Goal: Task Accomplishment & Management: Manage account settings

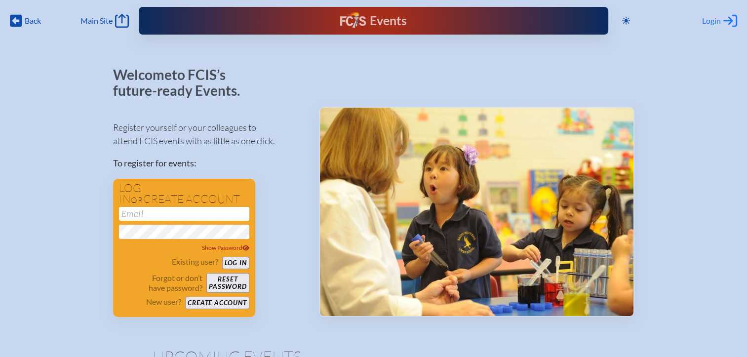
type input "[EMAIL_ADDRESS][DOMAIN_NAME]"
click at [707, 20] on span "Login" at bounding box center [711, 21] width 19 height 10
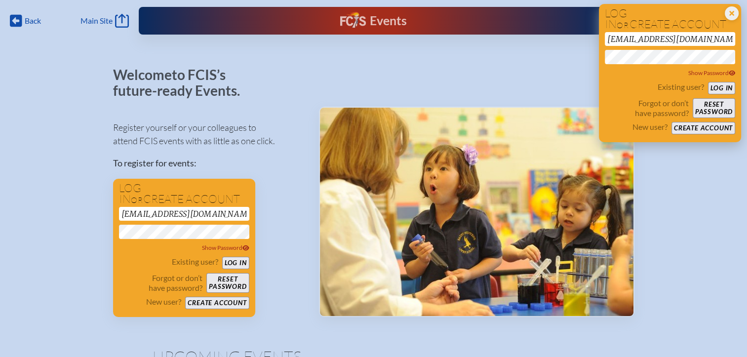
click at [720, 88] on button "Log in" at bounding box center [721, 88] width 27 height 12
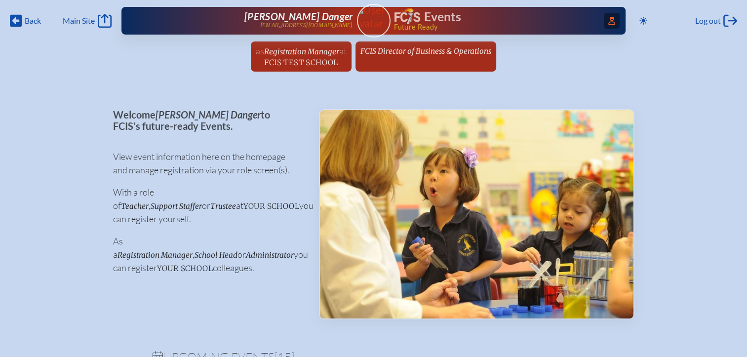
click at [608, 19] on icon "Access Users..." at bounding box center [611, 21] width 7 height 8
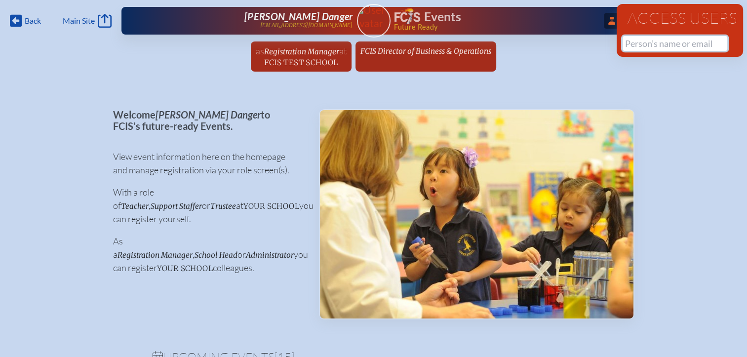
click at [632, 42] on input "text" at bounding box center [675, 43] width 105 height 15
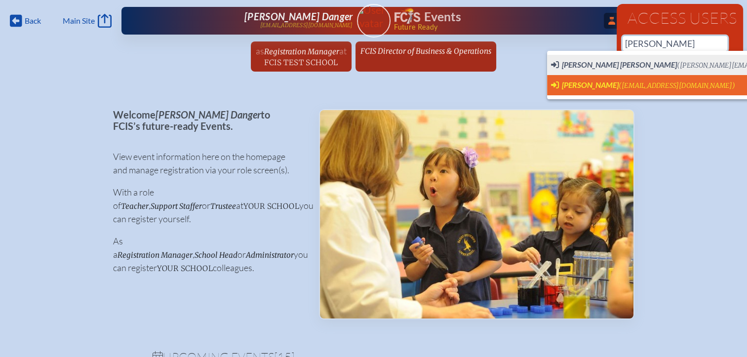
scroll to position [0, 7]
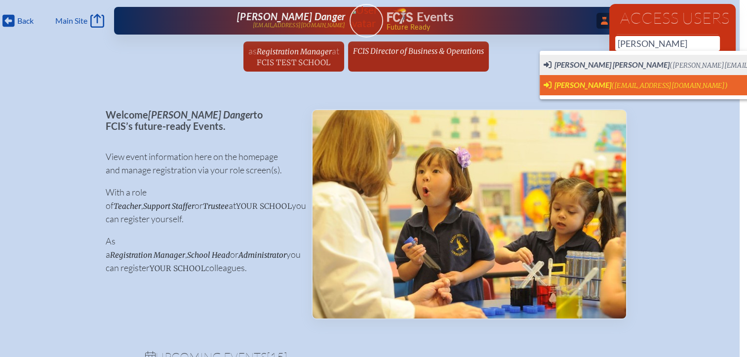
click at [594, 84] on span "Chrissy Sawyer" at bounding box center [583, 84] width 57 height 9
type input "csawyer@lhps.org"
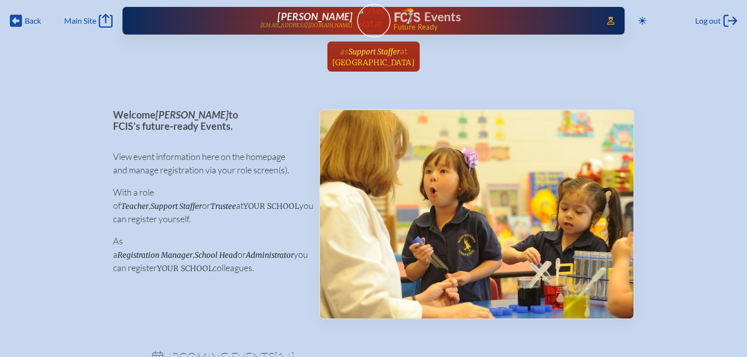
click at [377, 61] on span "Lake Highland Preparatory School" at bounding box center [373, 62] width 82 height 9
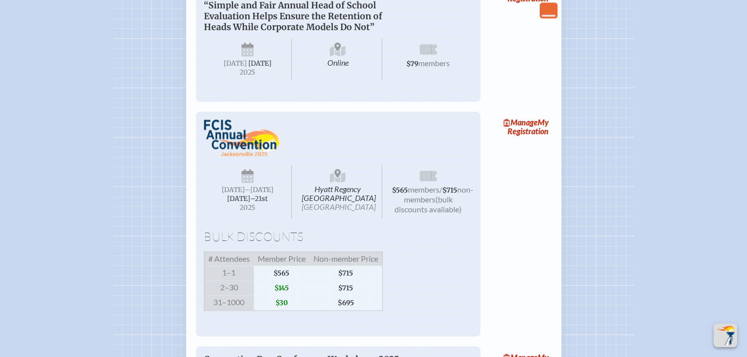
scroll to position [1333, 0]
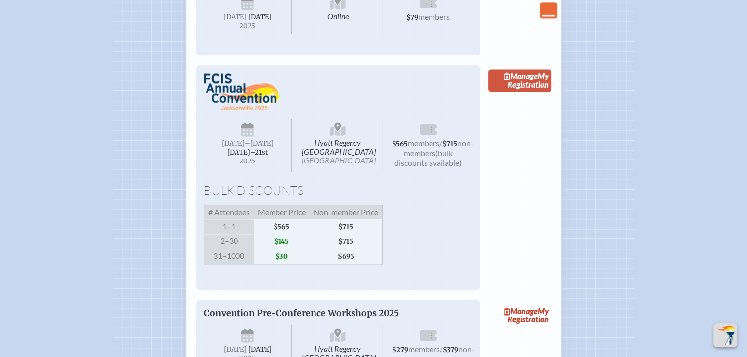
click at [525, 92] on link "Manage My Registration" at bounding box center [519, 80] width 63 height 23
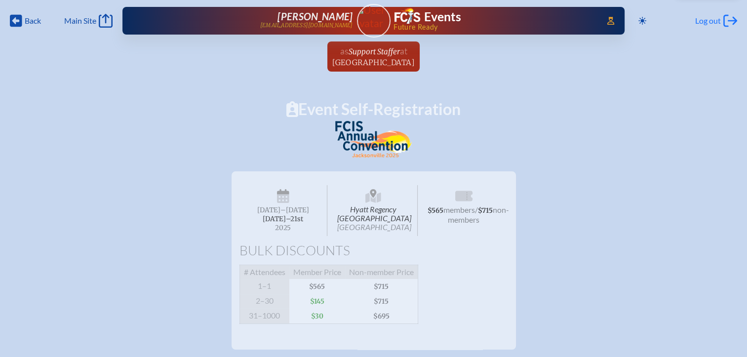
click at [700, 14] on div "Log out Log out" at bounding box center [716, 21] width 42 height 14
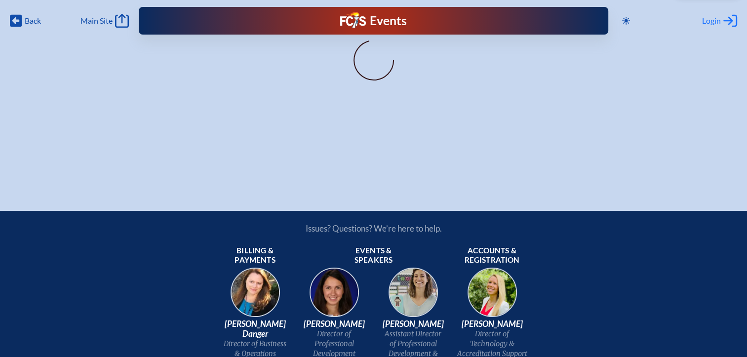
click at [707, 21] on span "Login" at bounding box center [711, 21] width 19 height 10
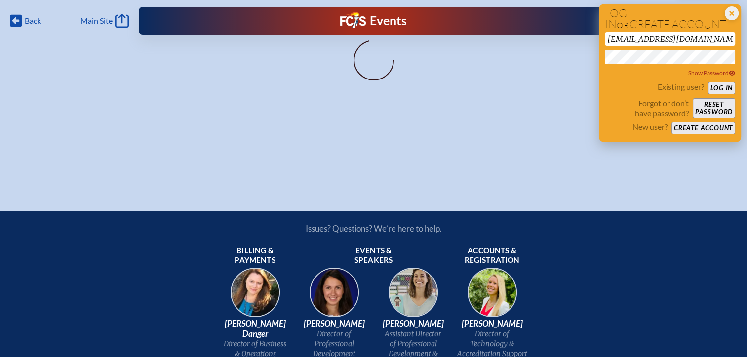
click at [717, 89] on button "Log in" at bounding box center [721, 88] width 27 height 12
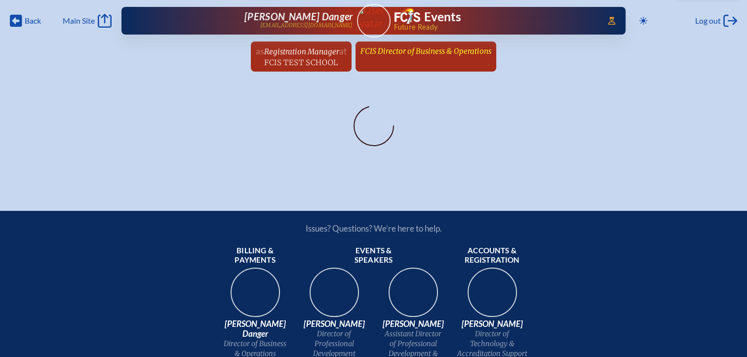
click at [438, 54] on span "FCIS Director of Business & Operations" at bounding box center [426, 50] width 131 height 9
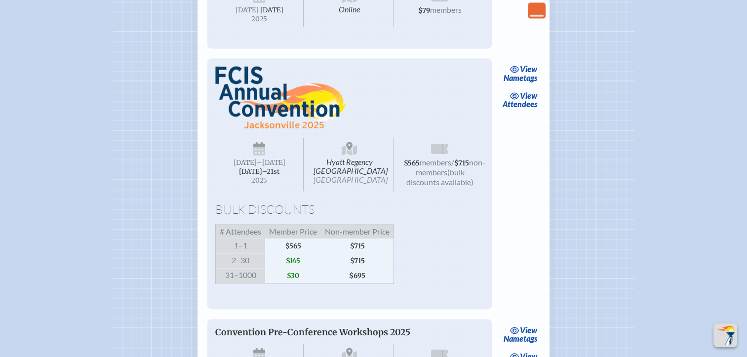
scroll to position [1482, 0]
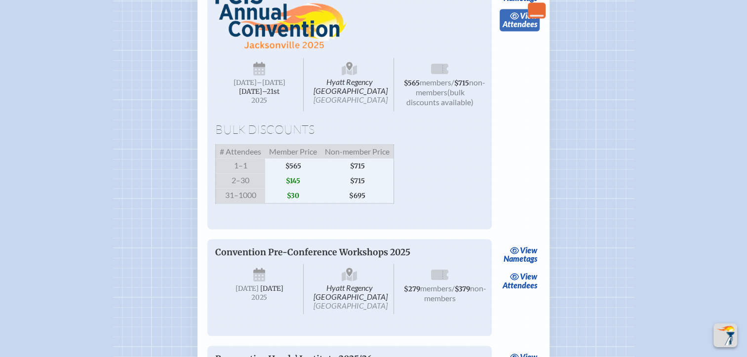
click at [530, 20] on span "view" at bounding box center [528, 15] width 17 height 9
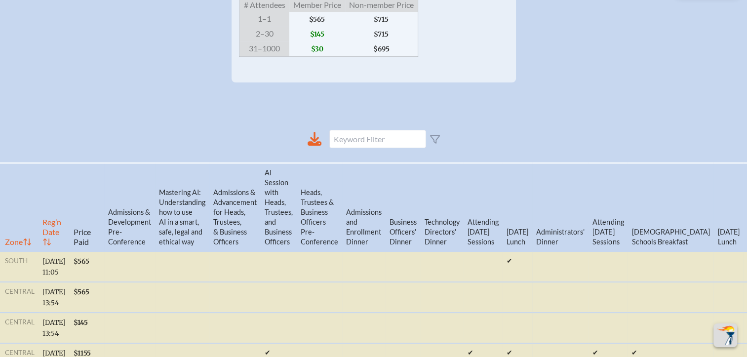
scroll to position [296, 7]
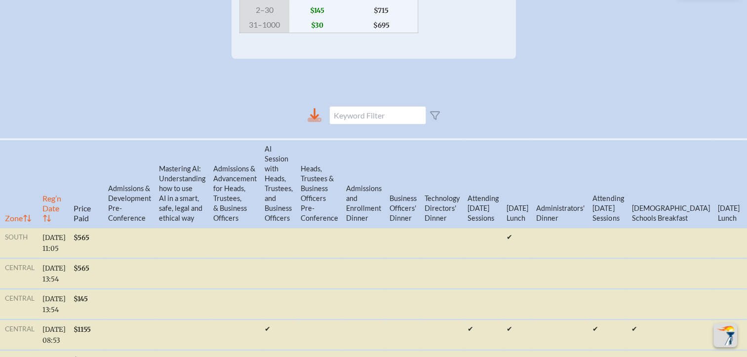
click at [308, 122] on icon at bounding box center [315, 120] width 14 height 4
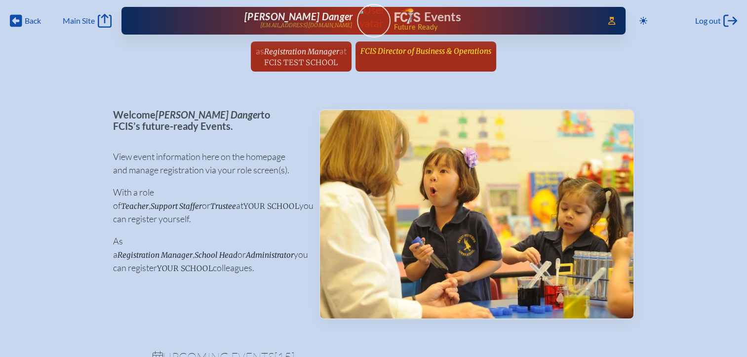
click at [478, 54] on span "FCIS Director of Business & Operations" at bounding box center [426, 50] width 131 height 9
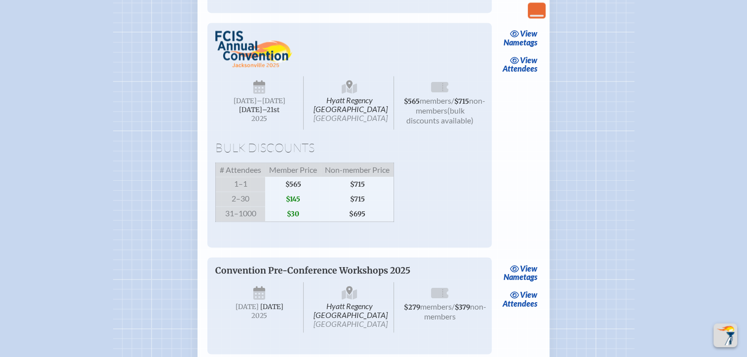
scroll to position [1432, 0]
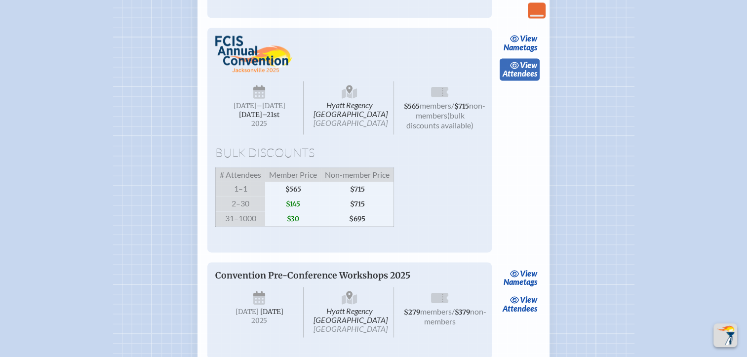
click at [526, 70] on span "view" at bounding box center [528, 64] width 17 height 9
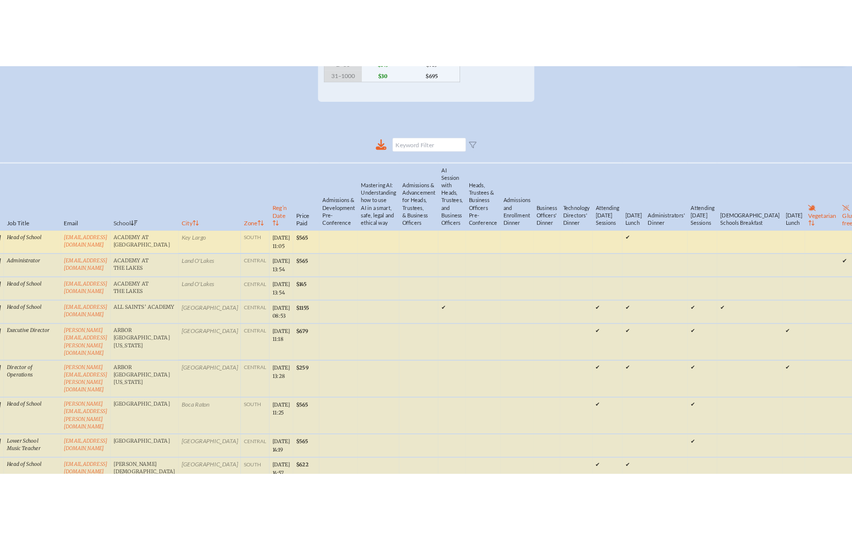
scroll to position [173, 7]
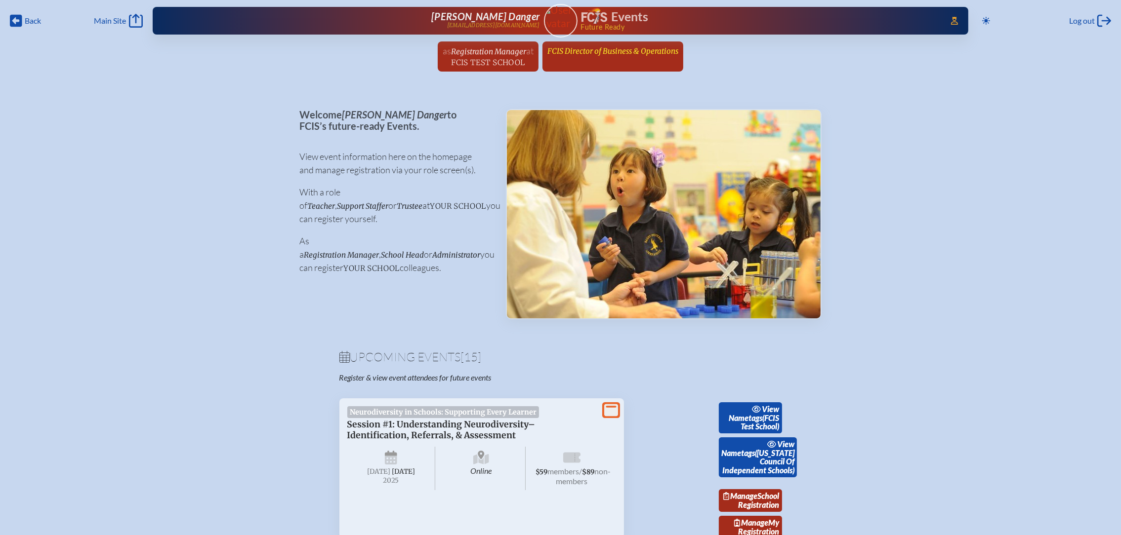
click at [592, 47] on span "FCIS Director of Business & Operations" at bounding box center [612, 50] width 131 height 9
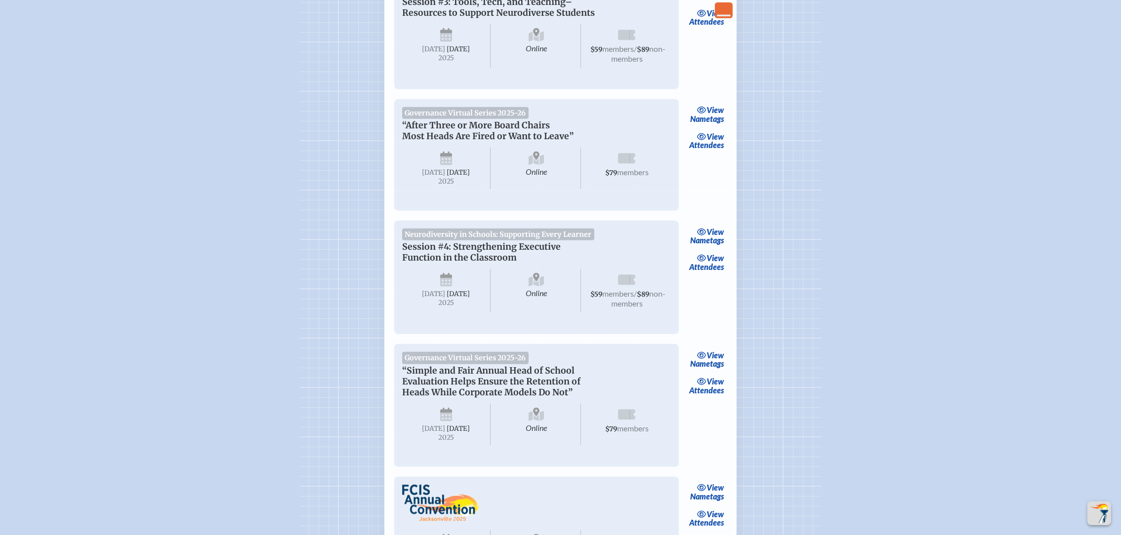
scroll to position [1259, 0]
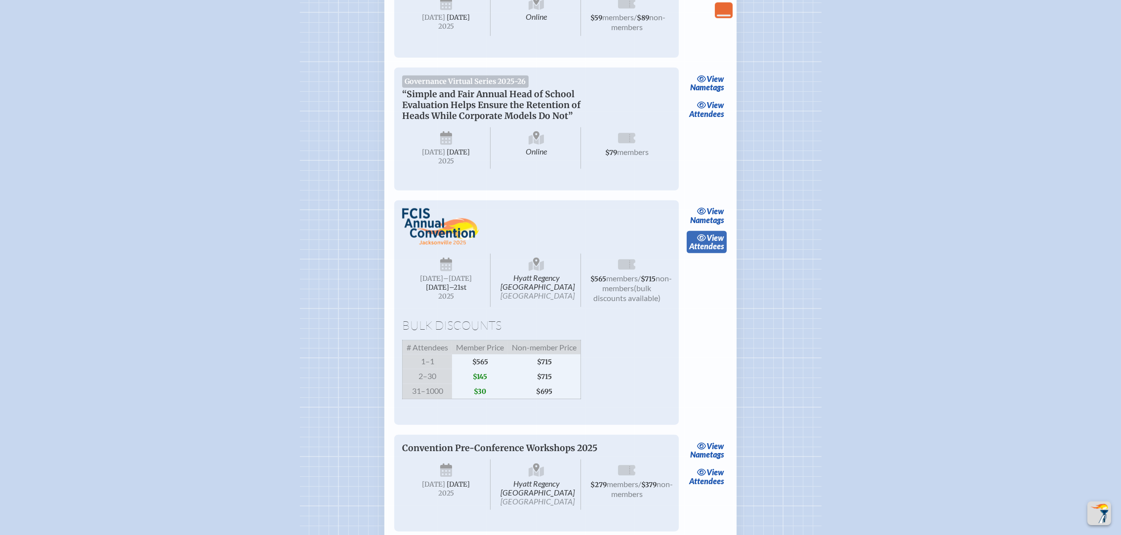
click at [707, 242] on span "view" at bounding box center [715, 237] width 17 height 9
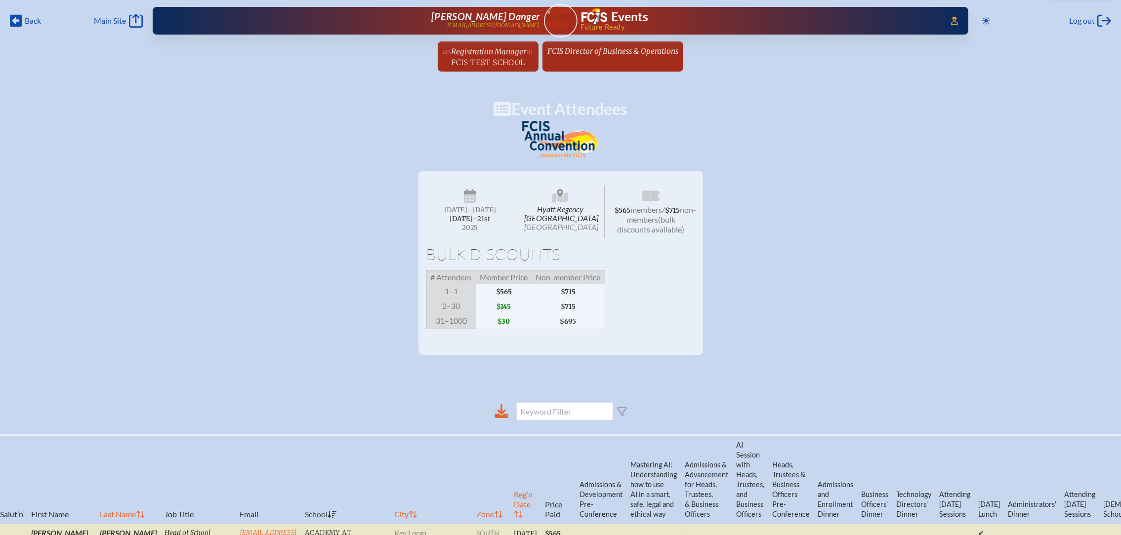
scroll to position [370, 0]
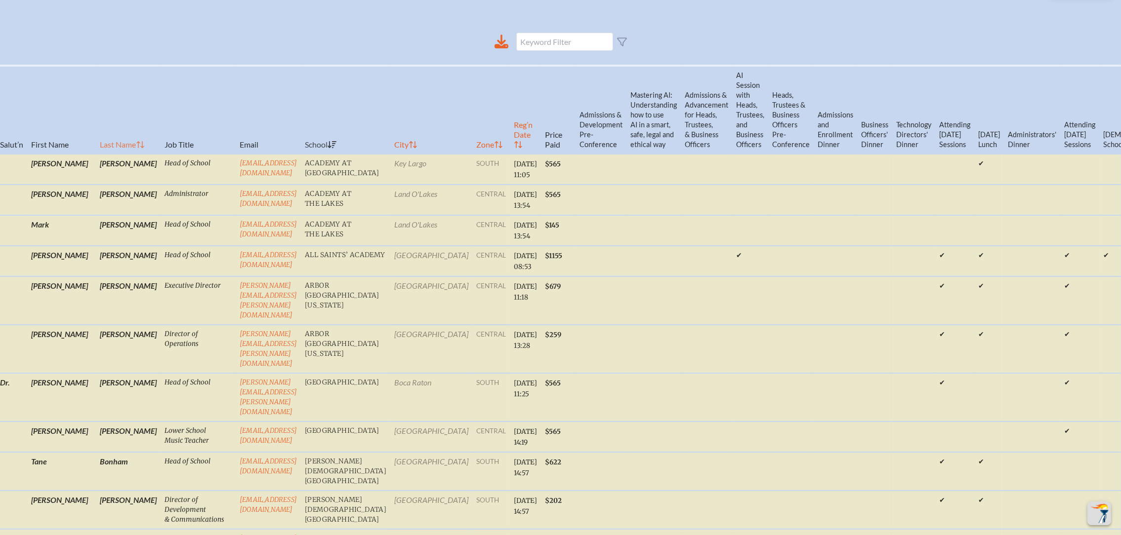
click at [96, 154] on th "Last Name" at bounding box center [128, 110] width 65 height 88
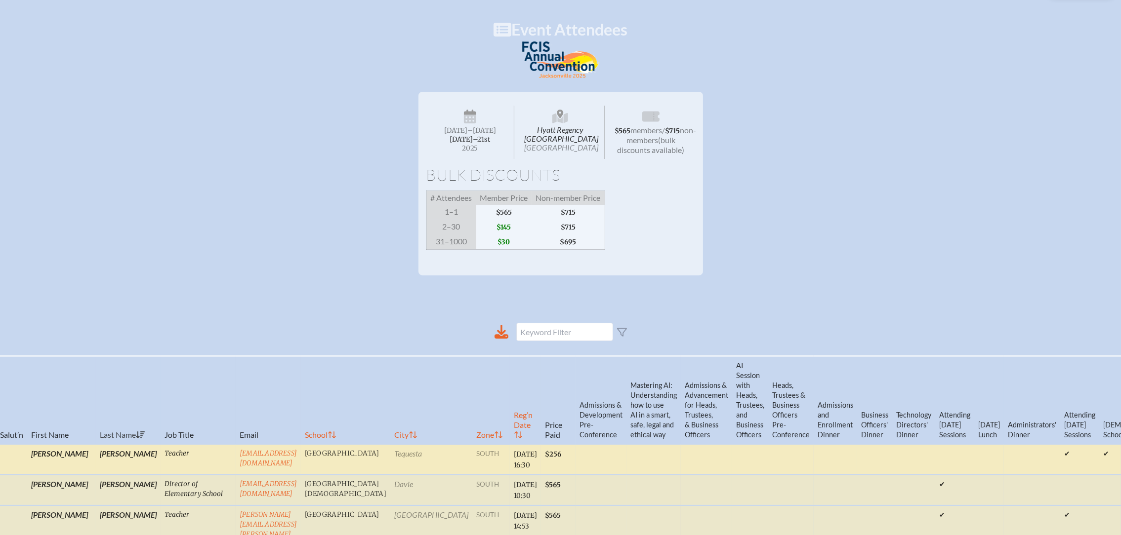
scroll to position [296, 11]
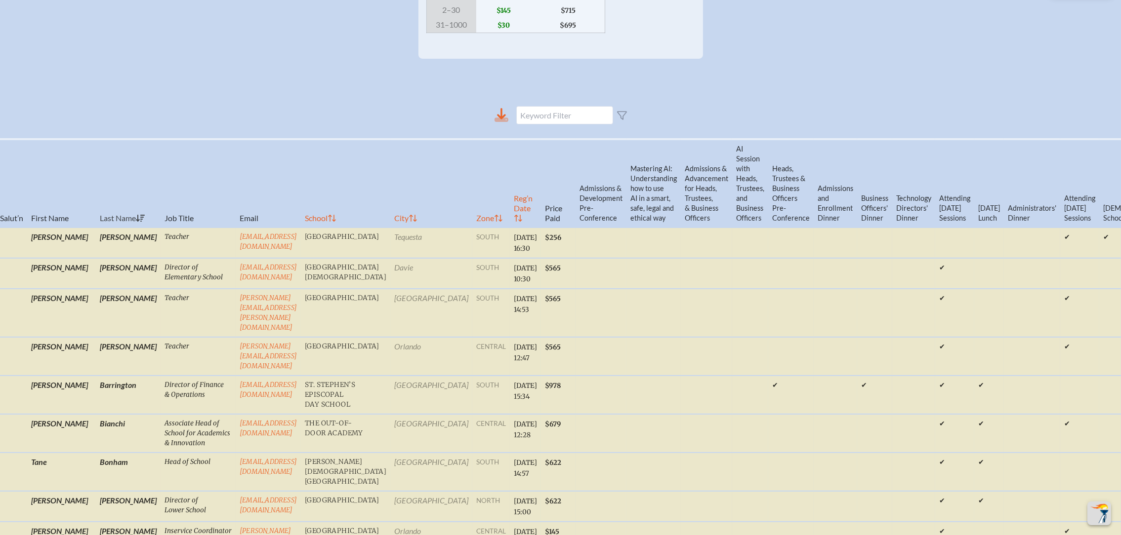
click at [494, 122] on icon at bounding box center [501, 120] width 14 height 4
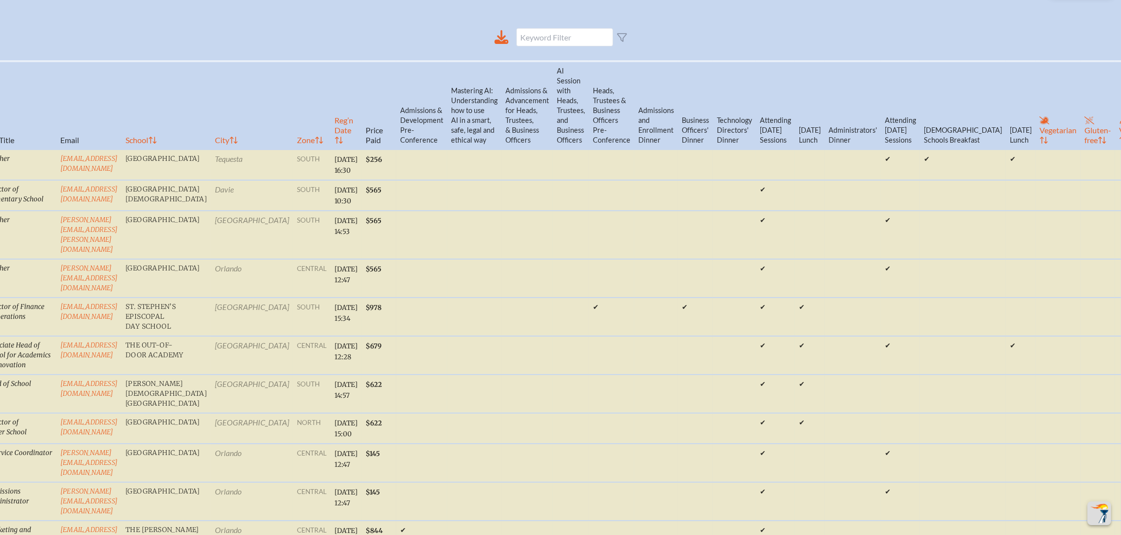
scroll to position [78, 11]
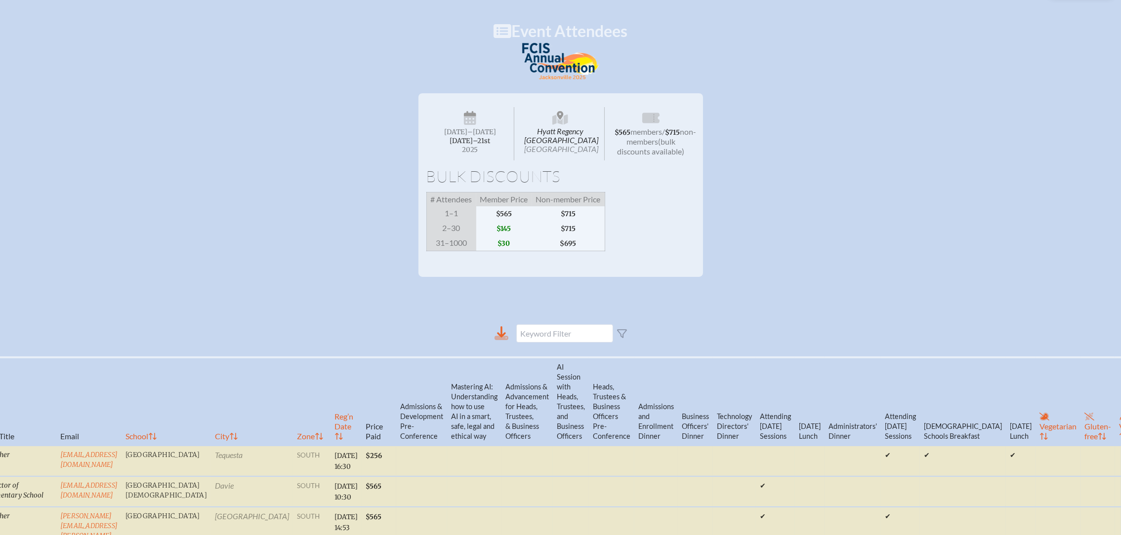
click at [494, 339] on icon at bounding box center [501, 333] width 14 height 14
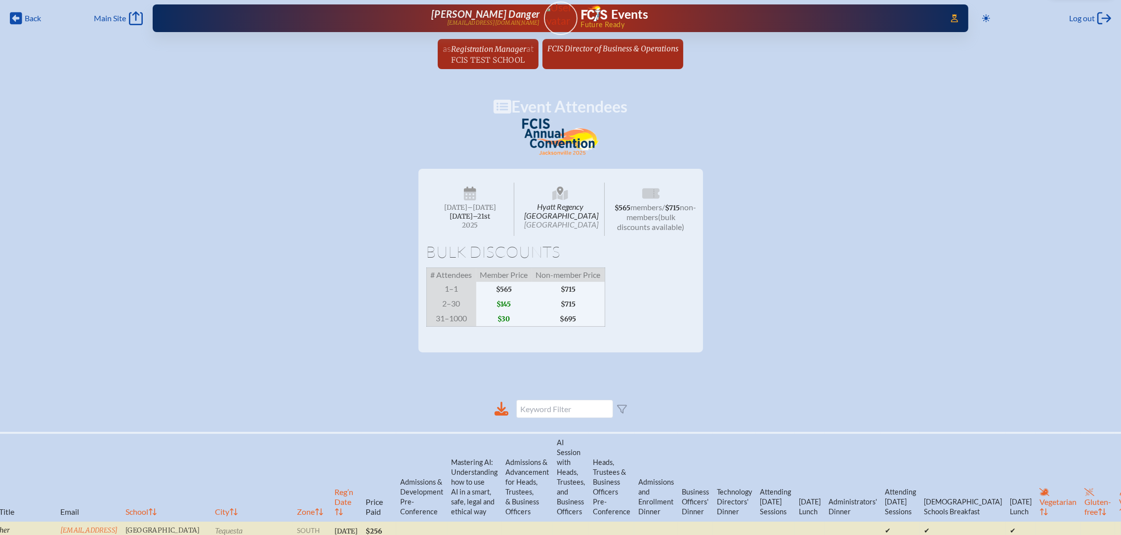
scroll to position [0, 11]
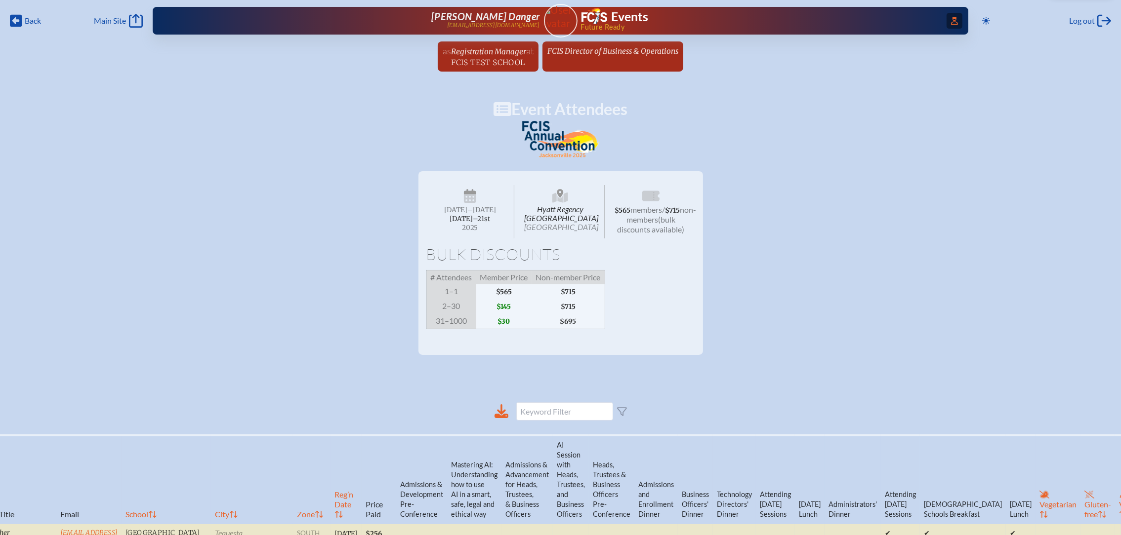
click at [946, 17] on span "Access Users..." at bounding box center [954, 21] width 16 height 16
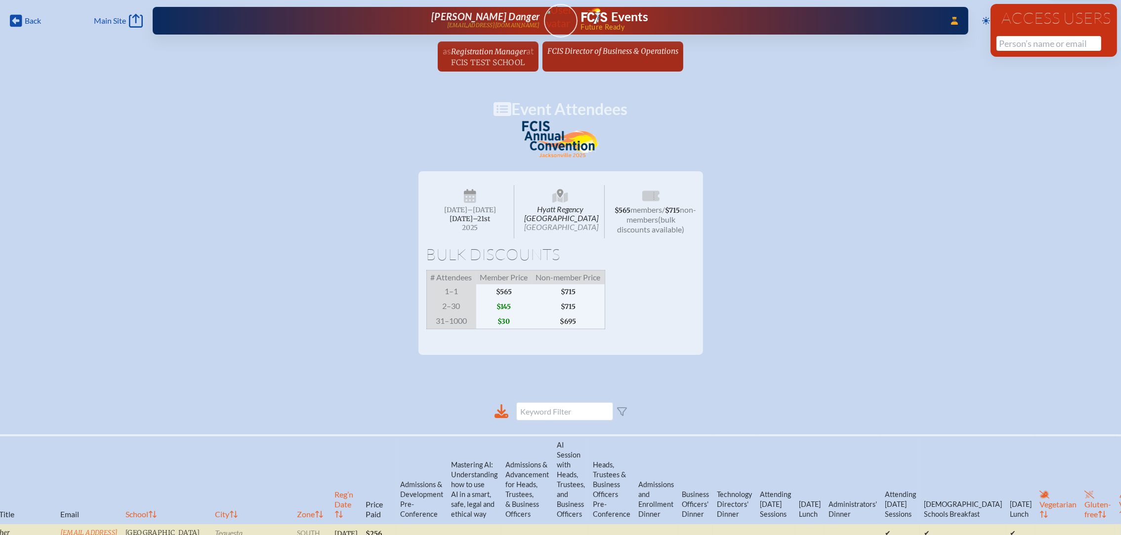
click at [1014, 32] on div "Access Users No results found" at bounding box center [1053, 30] width 126 height 53
click at [1016, 42] on input "text" at bounding box center [1048, 43] width 105 height 15
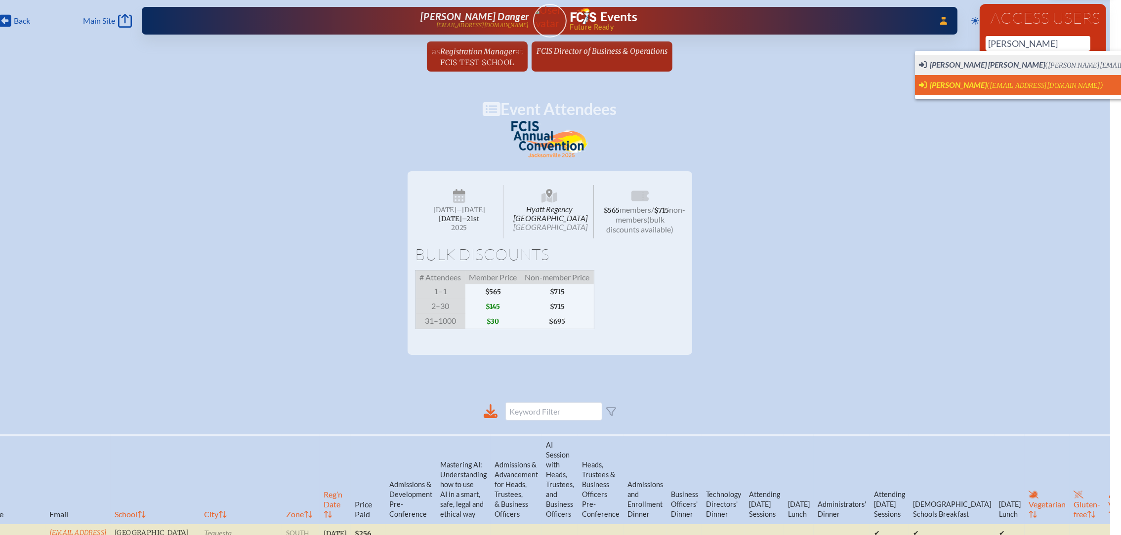
click at [976, 80] on span "Chrissy Sawyer" at bounding box center [957, 84] width 57 height 9
type input "csawyer@lhps.org"
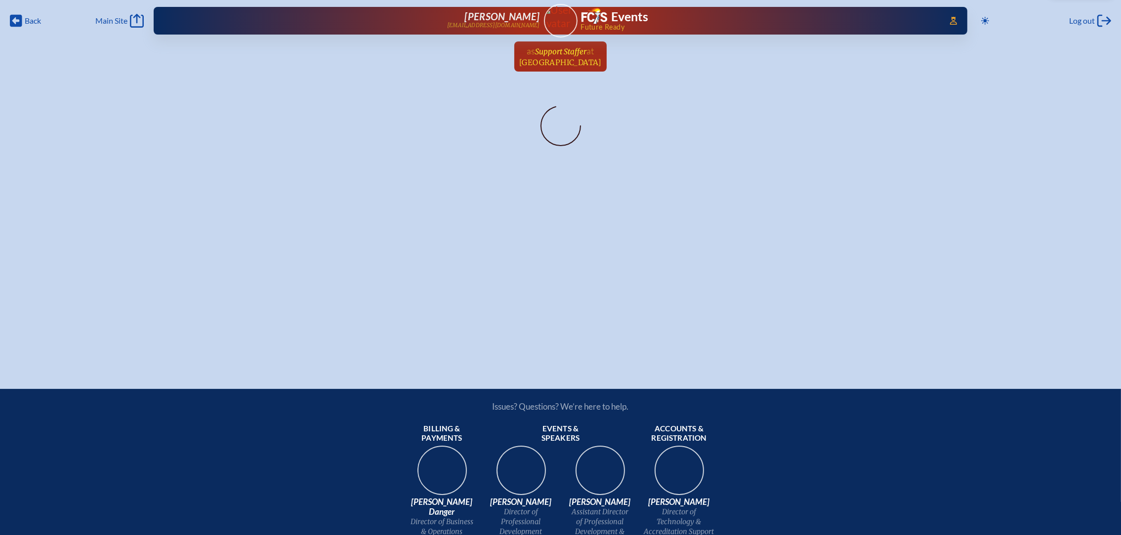
drag, startPoint x: 0, startPoint y: 0, endPoint x: 570, endPoint y: 55, distance: 573.1
click at [570, 55] on span "at [GEOGRAPHIC_DATA]" at bounding box center [560, 56] width 82 height 22
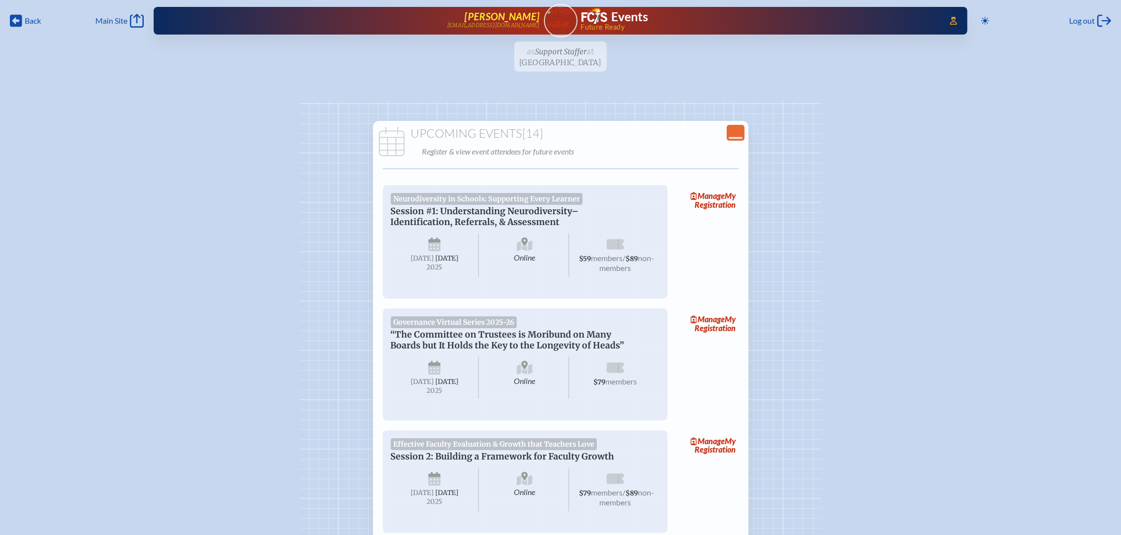
click at [498, 24] on p "[EMAIL_ADDRESS][DOMAIN_NAME]" at bounding box center [493, 25] width 93 height 6
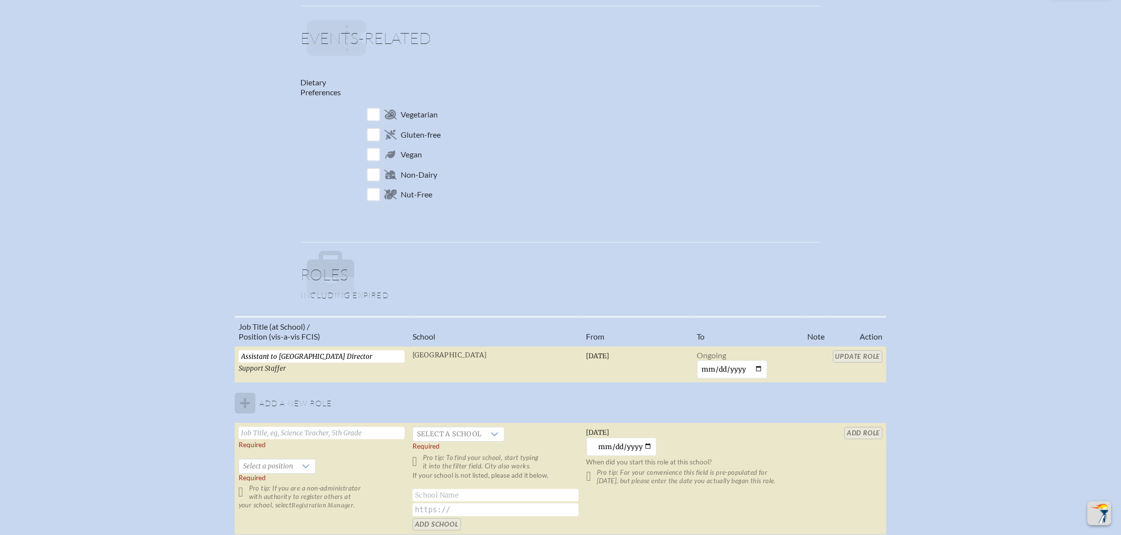
scroll to position [593, 0]
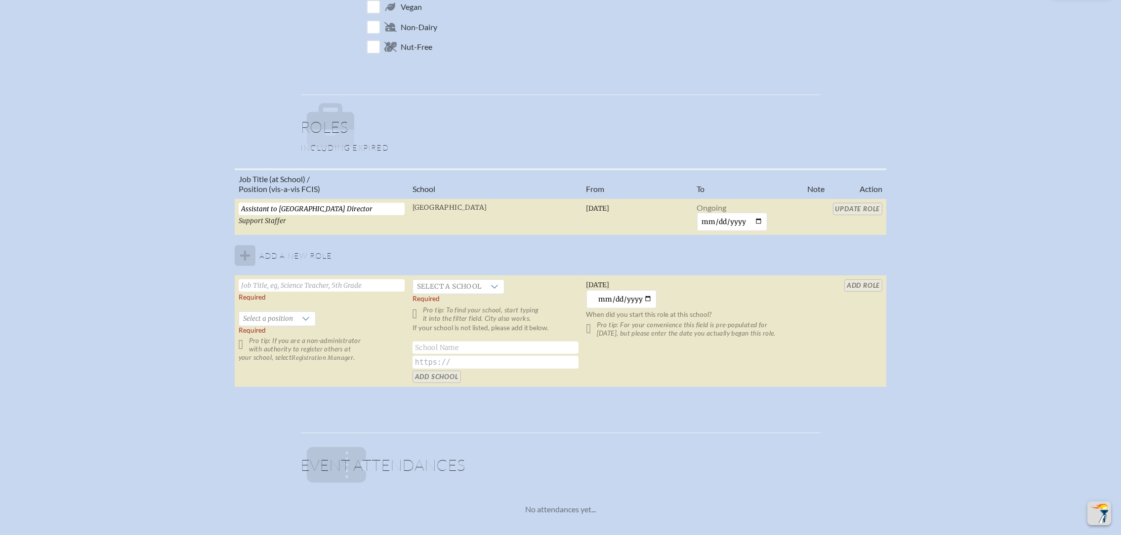
drag, startPoint x: 367, startPoint y: 207, endPoint x: 195, endPoint y: 196, distance: 172.8
click at [195, 196] on div "Job Title (at School) / Position (vis-a-vis FCIS) School From To Note Action As…" at bounding box center [560, 282] width 1103 height 228
click at [334, 281] on input "text" at bounding box center [322, 286] width 166 height 12
paste input "Assistant to Upper School Director"
type input "Assistant to Upper School Director"
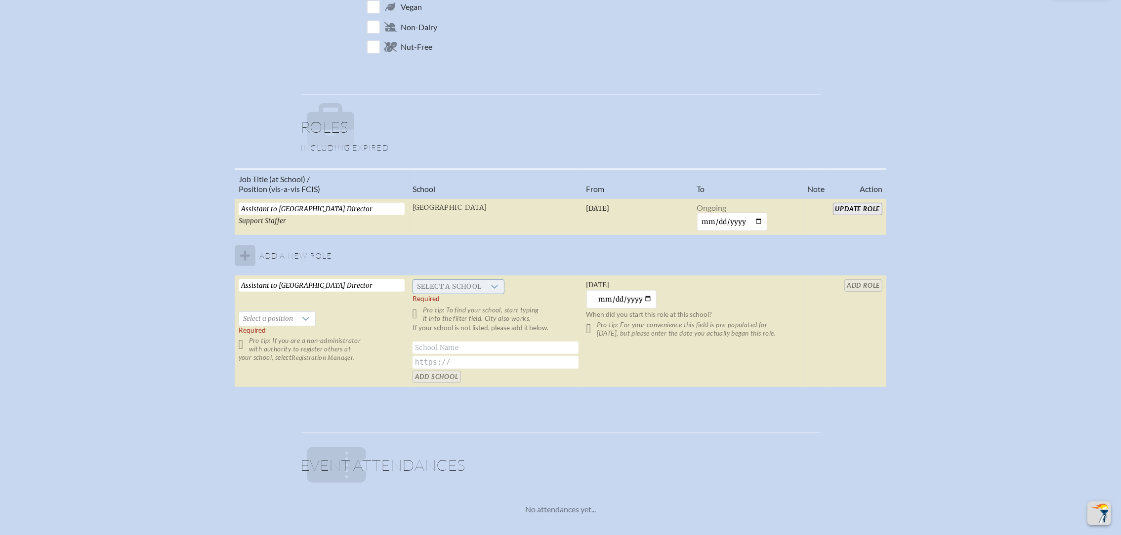
click at [479, 288] on span "Select a school" at bounding box center [449, 287] width 73 height 14
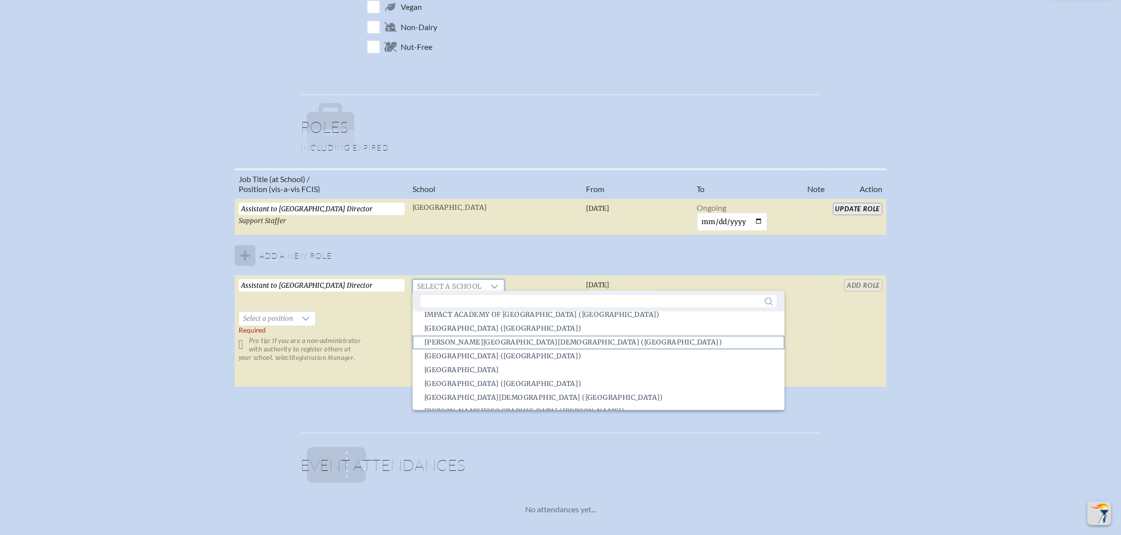
scroll to position [960, 0]
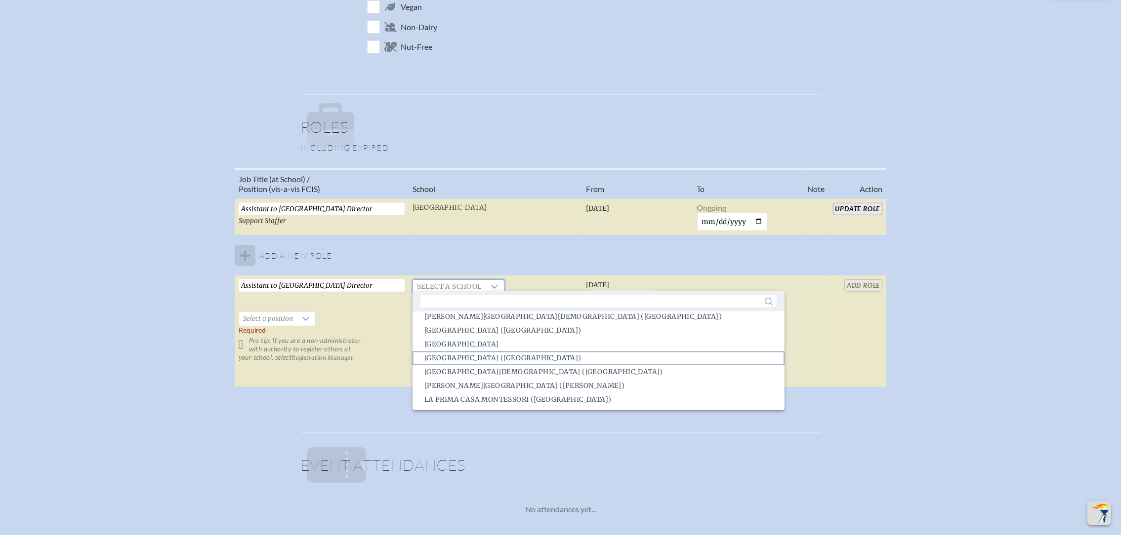
click at [486, 359] on span "Lake Highland Preparatory School (Orlando)" at bounding box center [502, 359] width 157 height 10
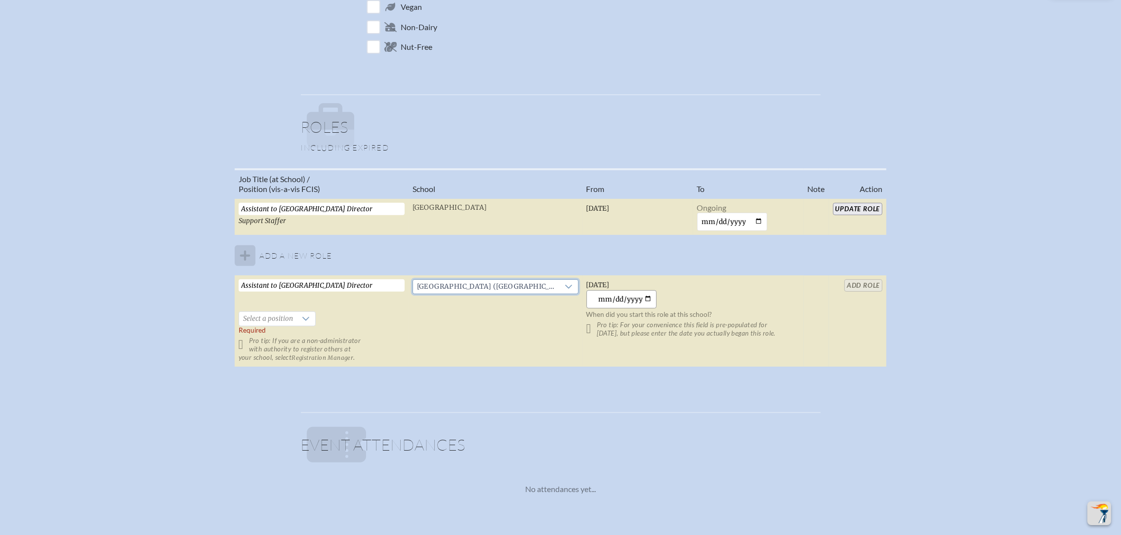
click at [645, 298] on input "[DATE]" at bounding box center [621, 299] width 71 height 18
type input "2024-07-30"
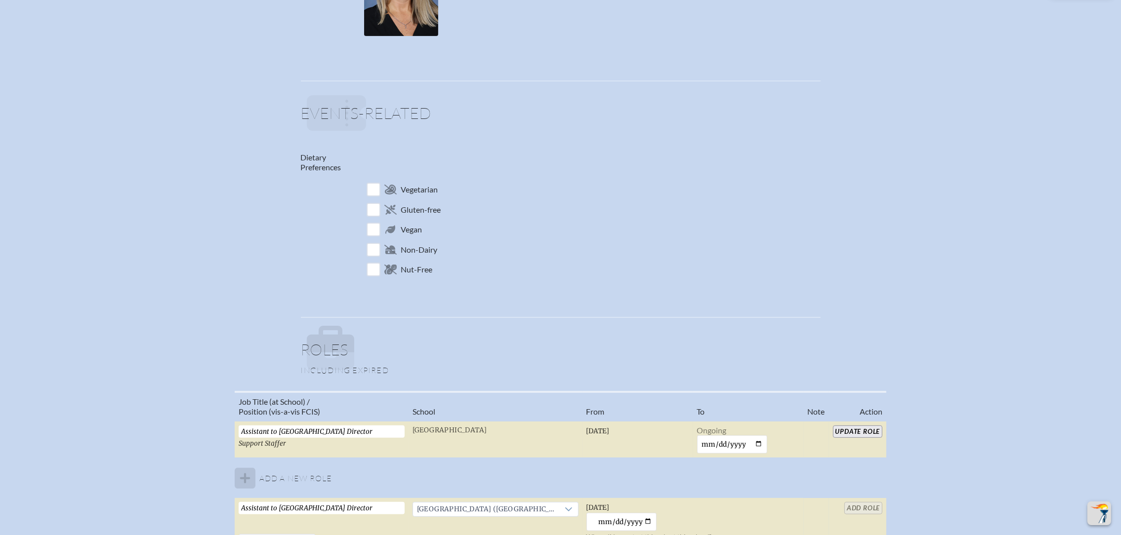
scroll to position [666, 0]
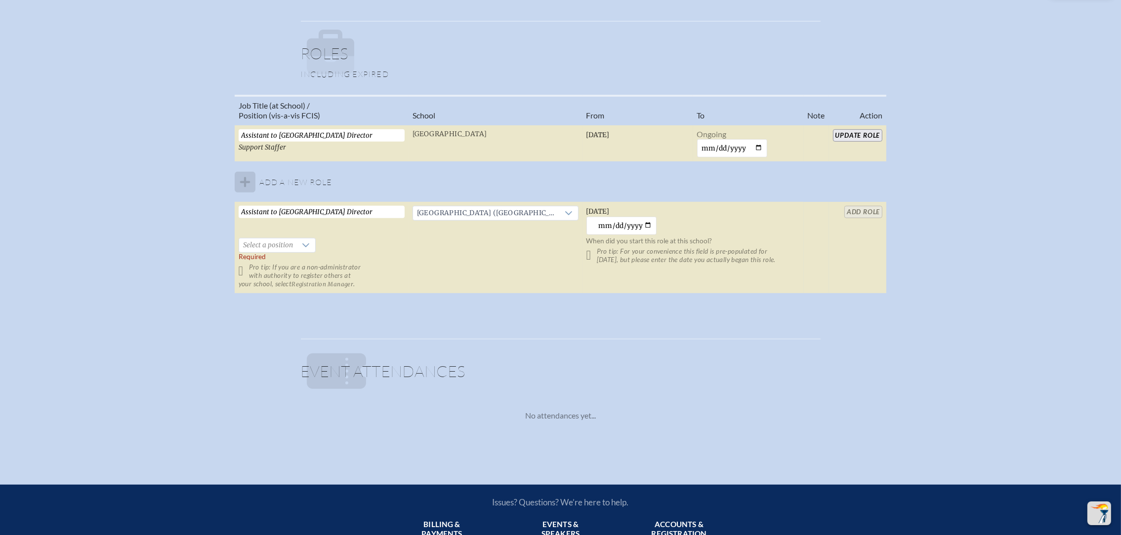
drag, startPoint x: 345, startPoint y: 203, endPoint x: 177, endPoint y: 192, distance: 168.3
click at [177, 192] on div "Job Title (at School) / Position (vis-a-vis FCIS) School From To Note Action As…" at bounding box center [560, 198] width 1103 height 207
paste input "Business Administrative Assistant"
type input "Business Administrative Assistant"
click at [310, 241] on div at bounding box center [306, 246] width 19 height 14
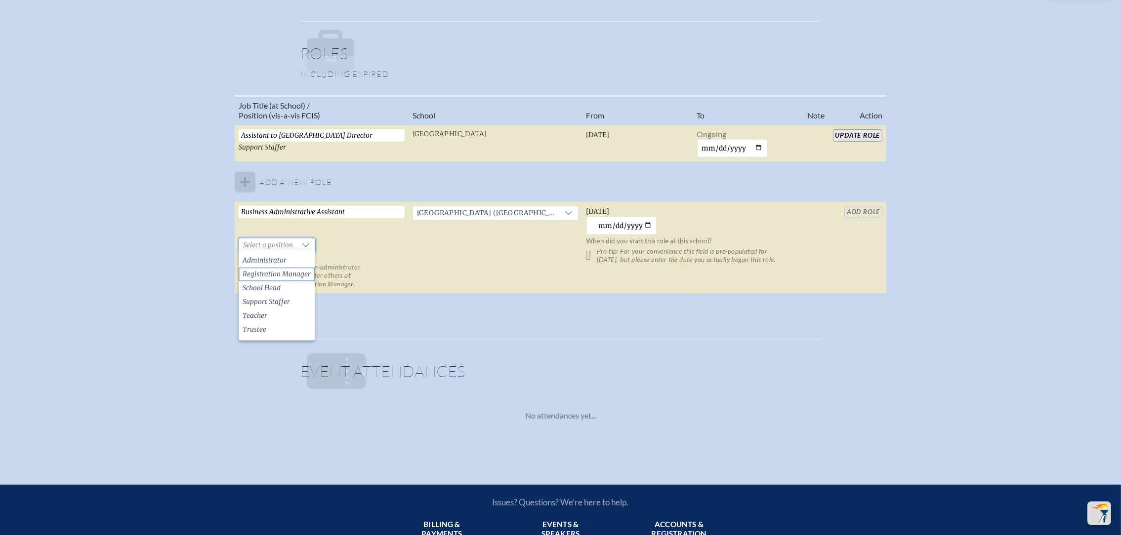
click at [298, 275] on span "Registration Manager" at bounding box center [276, 275] width 68 height 10
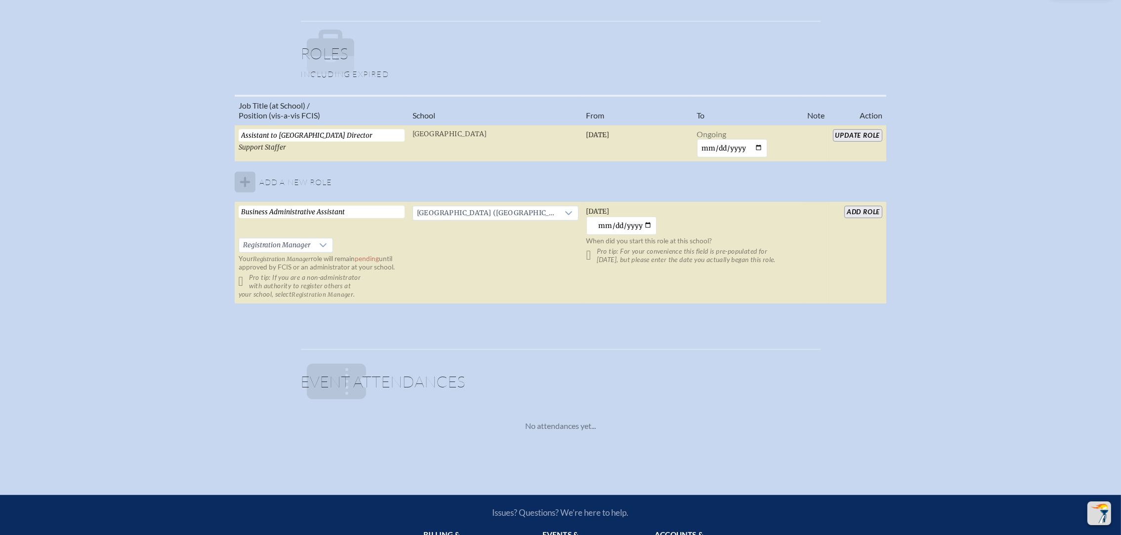
click at [869, 210] on input "add Role" at bounding box center [863, 212] width 38 height 12
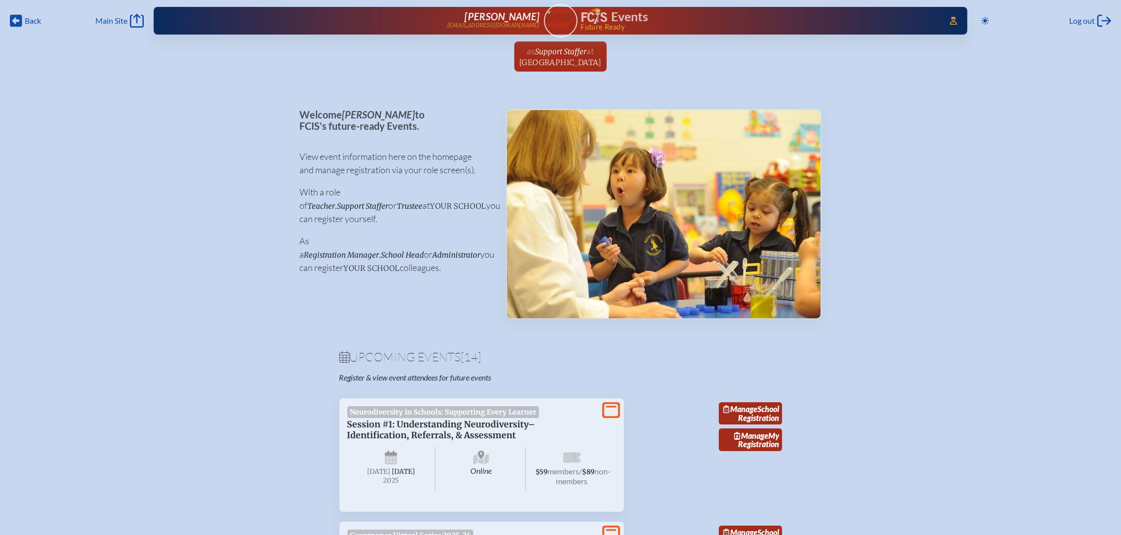
click at [1079, 13] on div "Toggle to Dark Mode Log out Log out" at bounding box center [1044, 21] width 134 height 16
click at [1081, 18] on span "Log out" at bounding box center [1082, 21] width 26 height 10
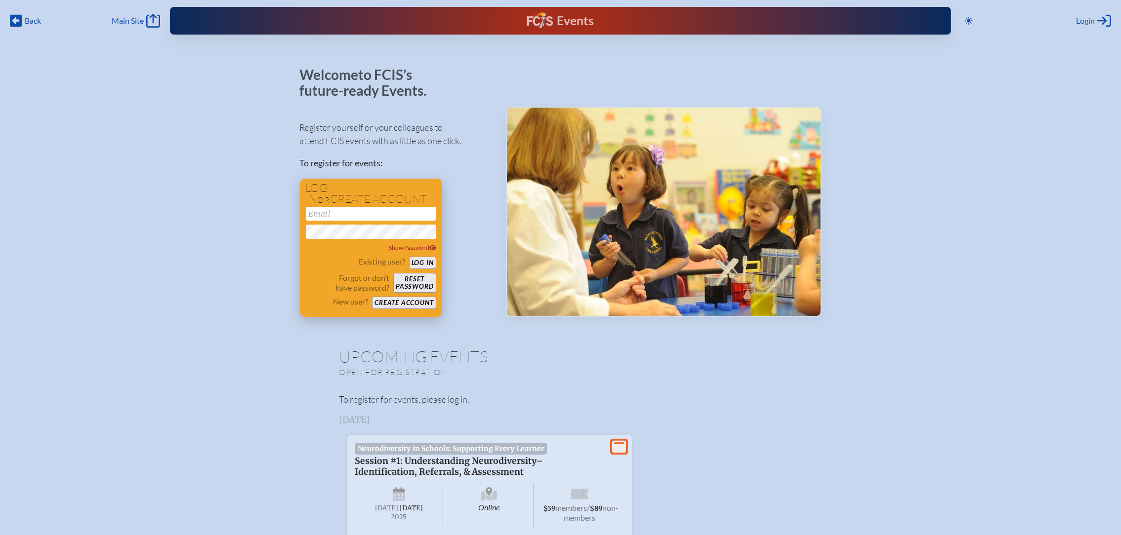
type input "[EMAIL_ADDRESS][DOMAIN_NAME]"
click at [422, 259] on button "Log in" at bounding box center [422, 263] width 27 height 12
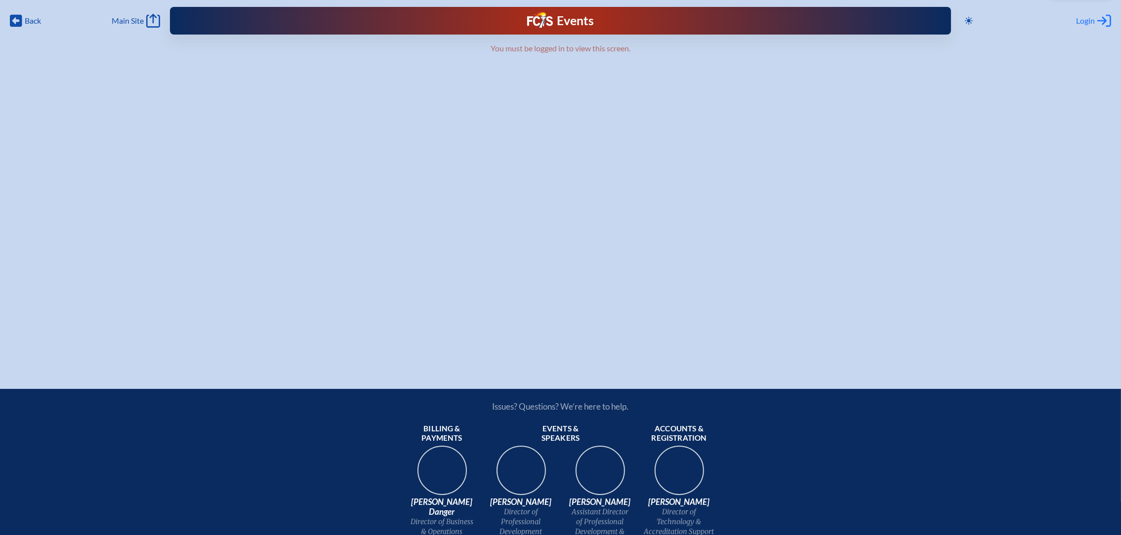
click at [1097, 20] on icon at bounding box center [1104, 21] width 14 height 12
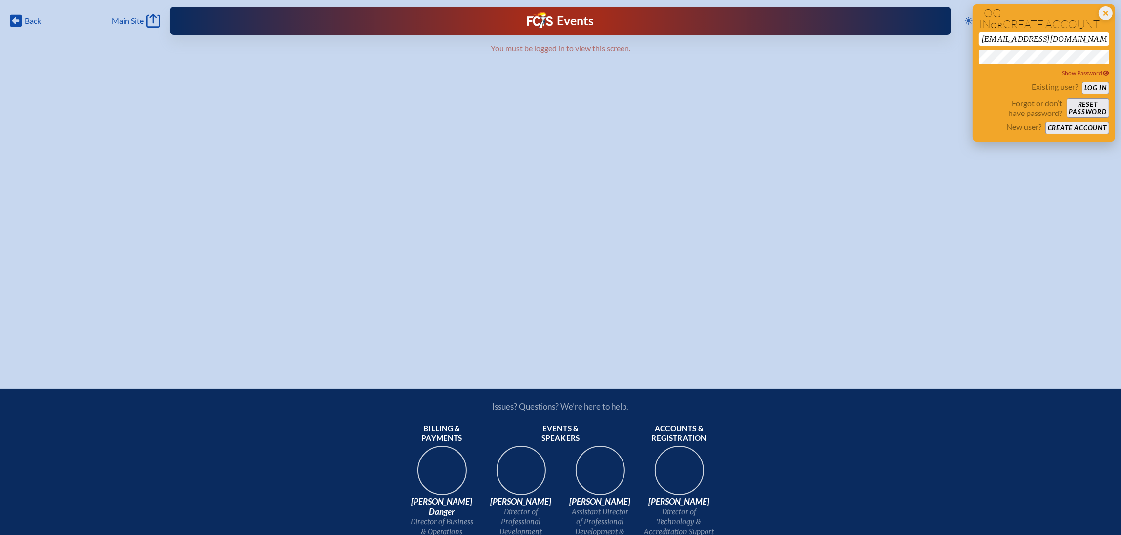
click at [1094, 85] on button "Log in" at bounding box center [1095, 88] width 27 height 12
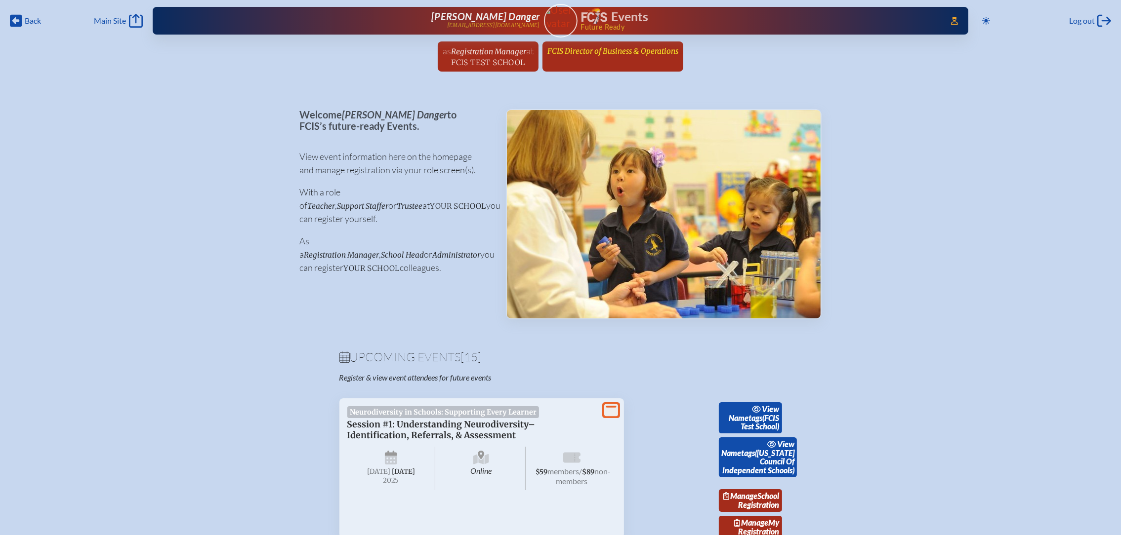
click at [586, 49] on span "FCIS Director of Business & Operations" at bounding box center [612, 50] width 131 height 9
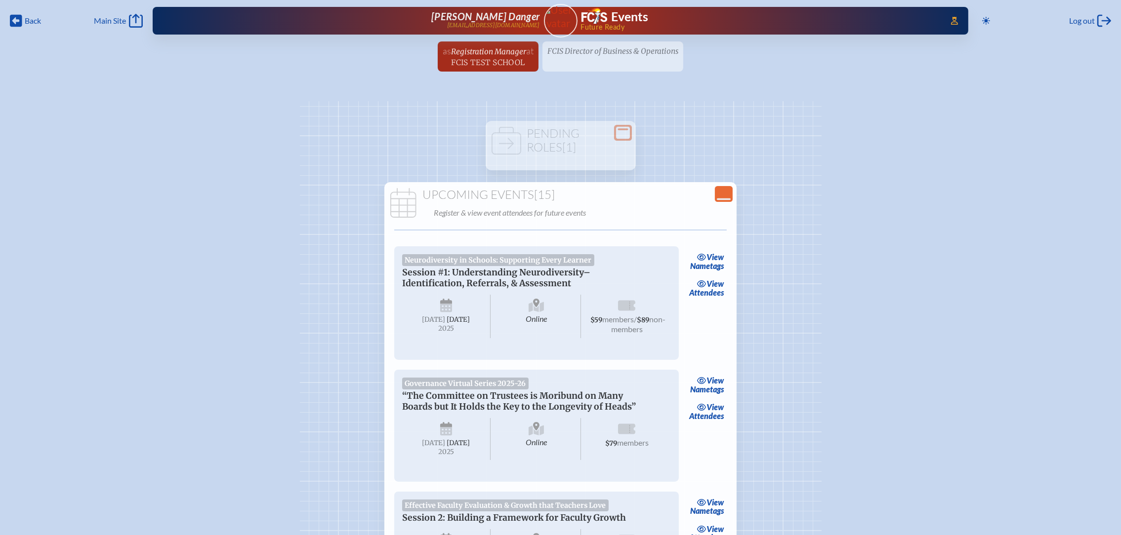
click at [631, 57] on ul "as Registration Manager at FCIS Test School since July 2nd, 2024 FCIS Director …" at bounding box center [560, 59] width 1121 height 36
click at [596, 142] on h1 "Pending Roles [1]" at bounding box center [560, 140] width 142 height 27
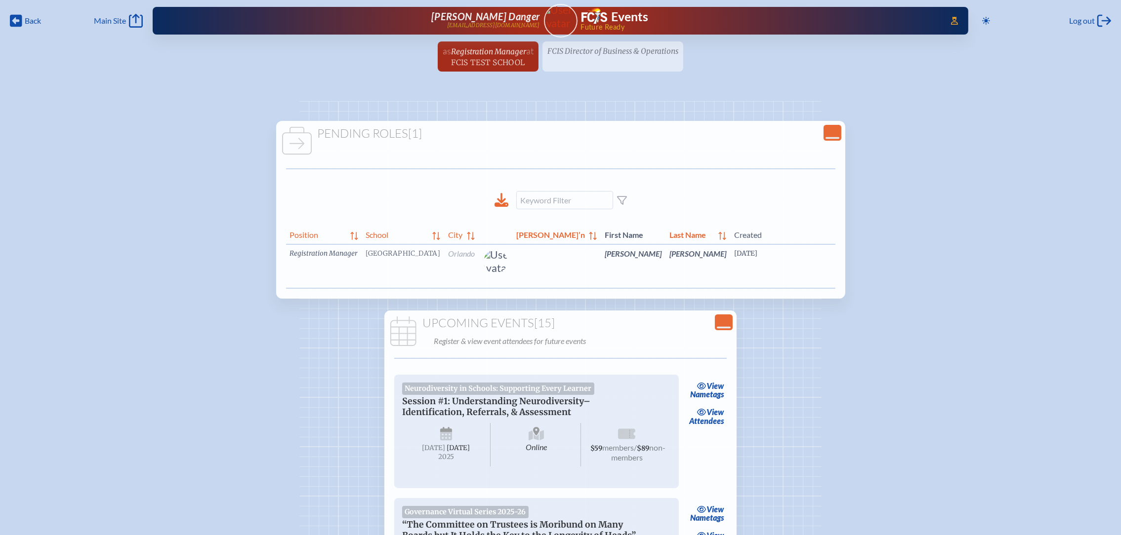
scroll to position [0, 14]
click at [904, 270] on link "edit Person’s Details" at bounding box center [920, 268] width 33 height 31
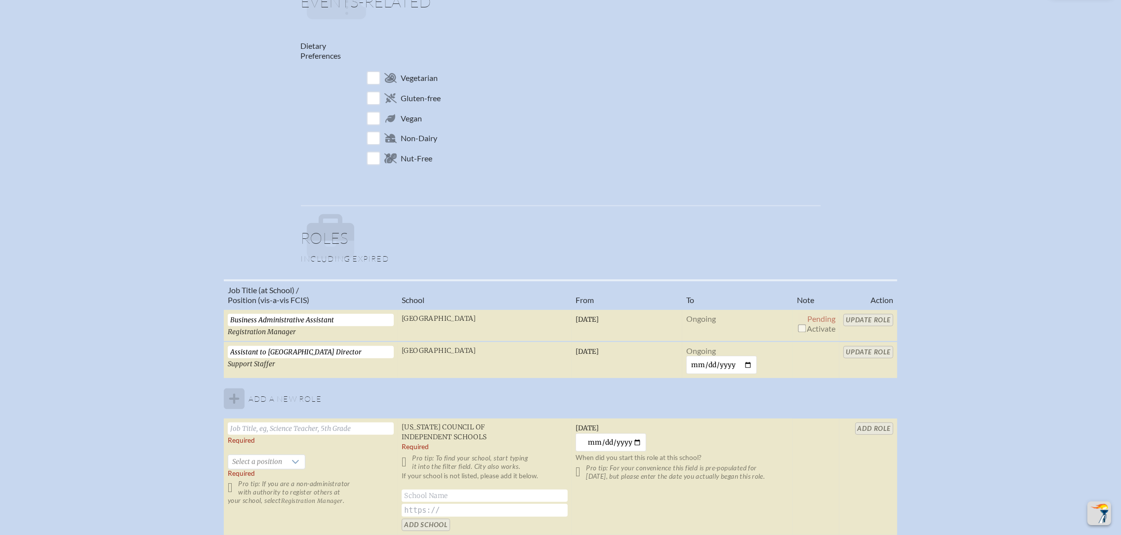
scroll to position [740, 0]
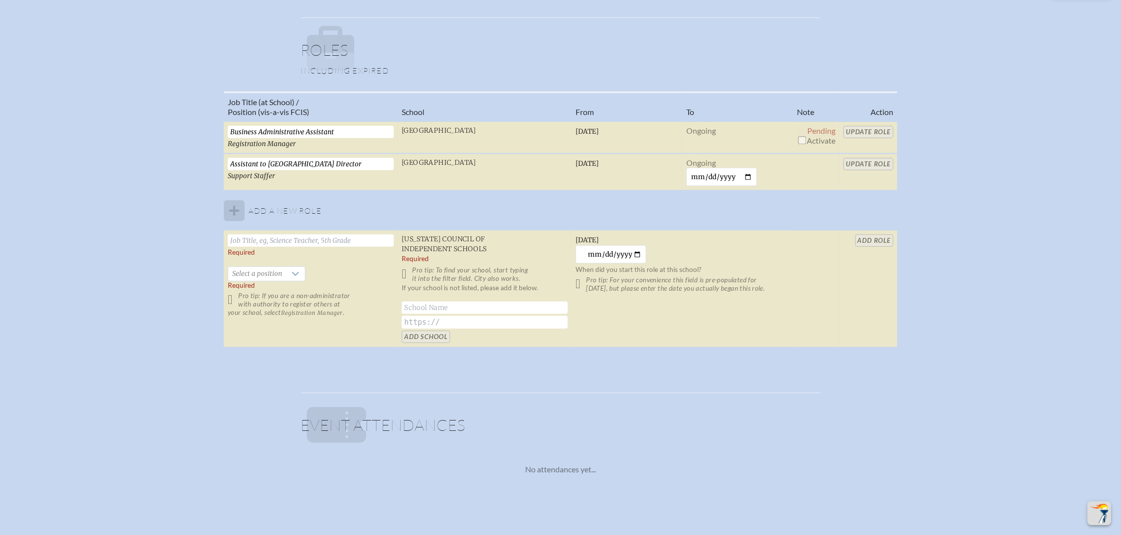
click at [802, 137] on input "checkbox" at bounding box center [802, 140] width 8 height 8
checkbox input "true"
click at [876, 129] on input "Update Role" at bounding box center [868, 132] width 50 height 12
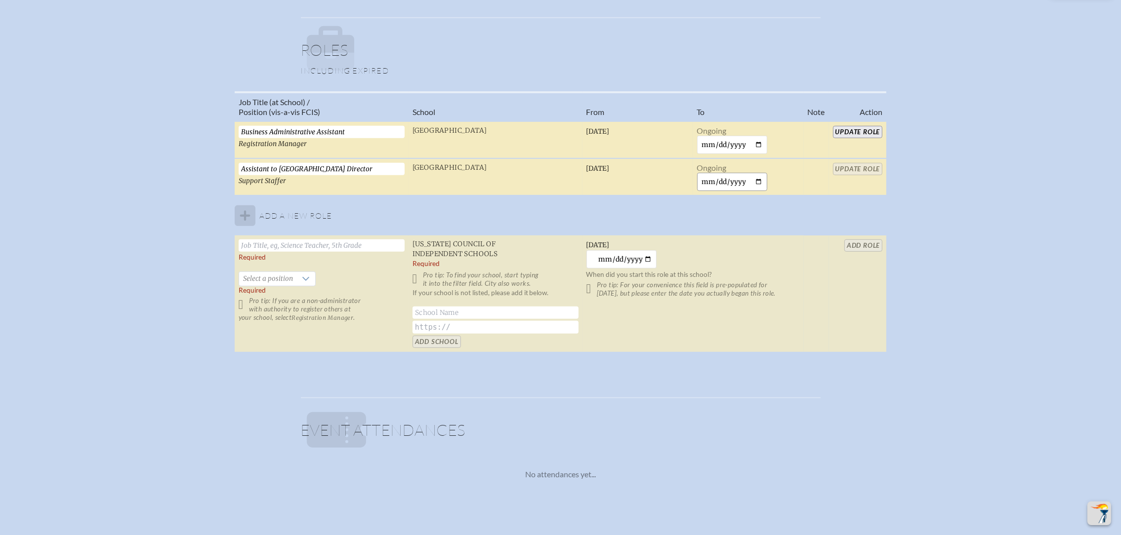
click at [760, 178] on input "date" at bounding box center [732, 182] width 71 height 18
type input "2025-09-09"
click at [860, 169] on input "Update Role" at bounding box center [862, 169] width 50 height 12
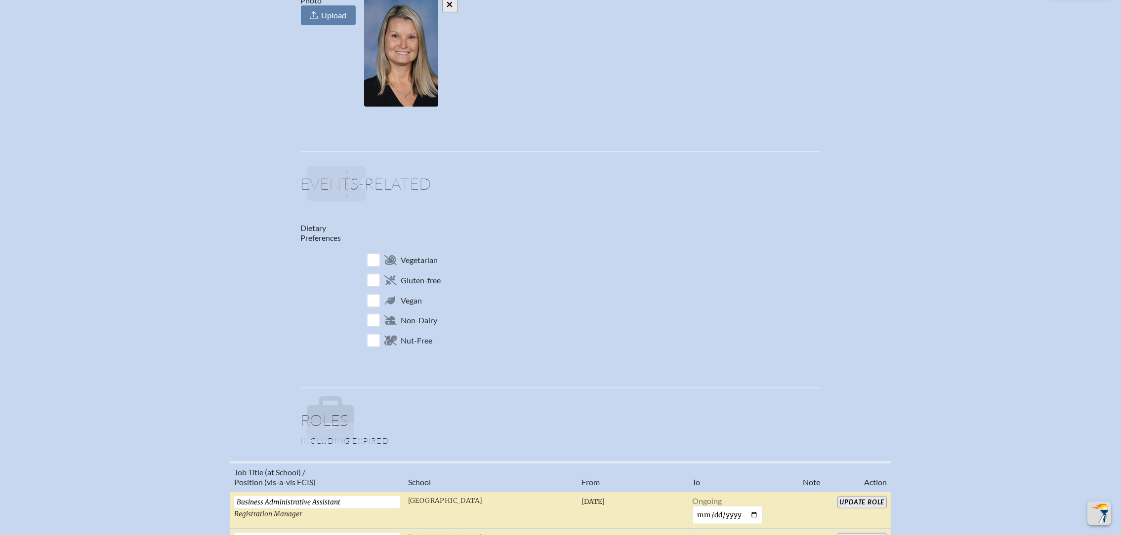
scroll to position [0, 0]
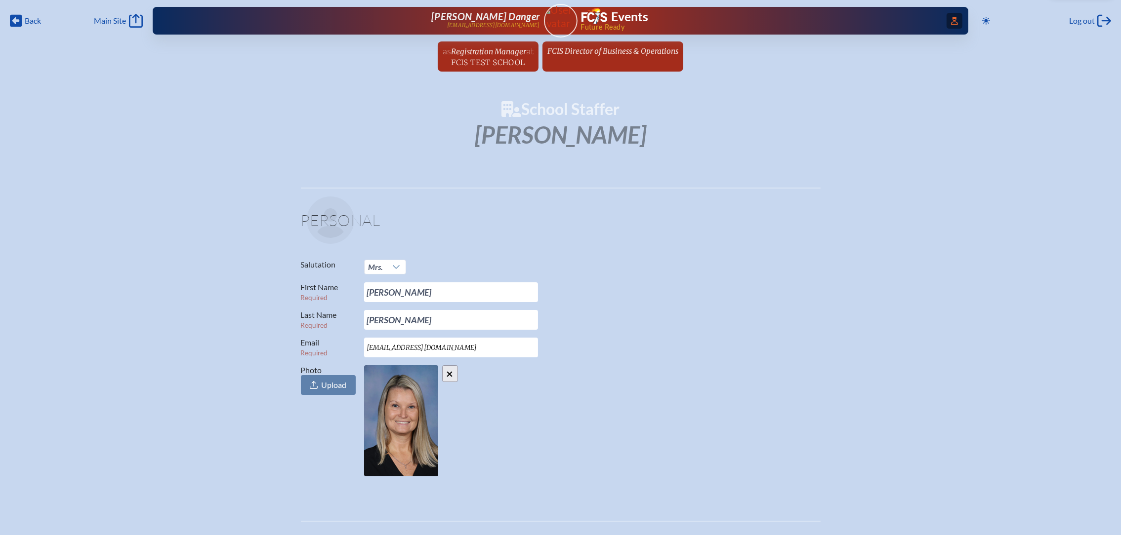
click at [953, 21] on icon "Access Users..." at bounding box center [954, 21] width 7 height 8
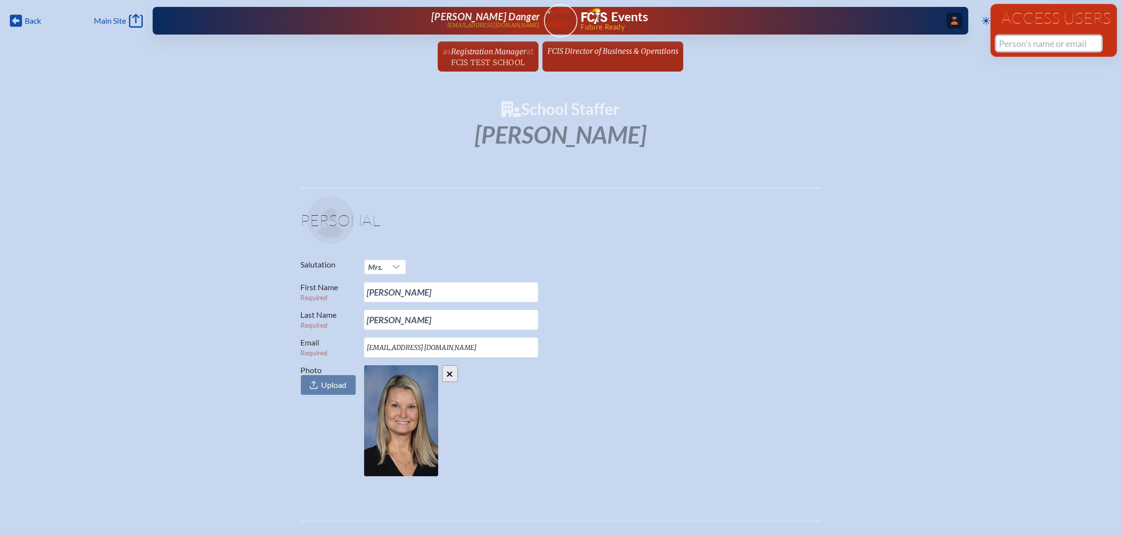
click at [1009, 44] on input "text" at bounding box center [1048, 43] width 105 height 15
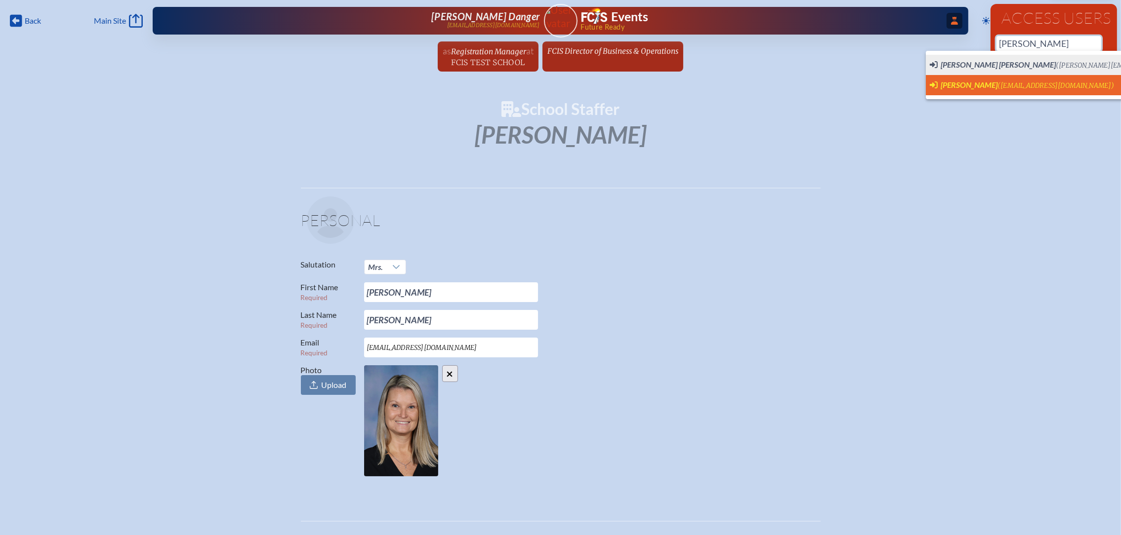
scroll to position [0, 11]
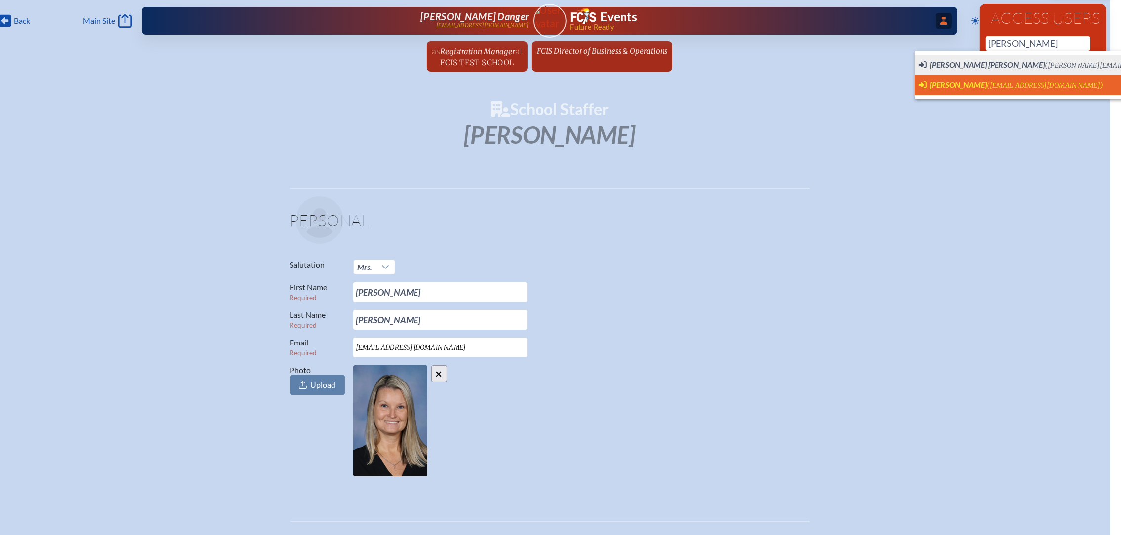
click at [968, 90] on span "Chrissy Sawyer (csawyer@lhps.org) User Profile" at bounding box center [1101, 85] width 365 height 12
type input "csawyer@lhps.org"
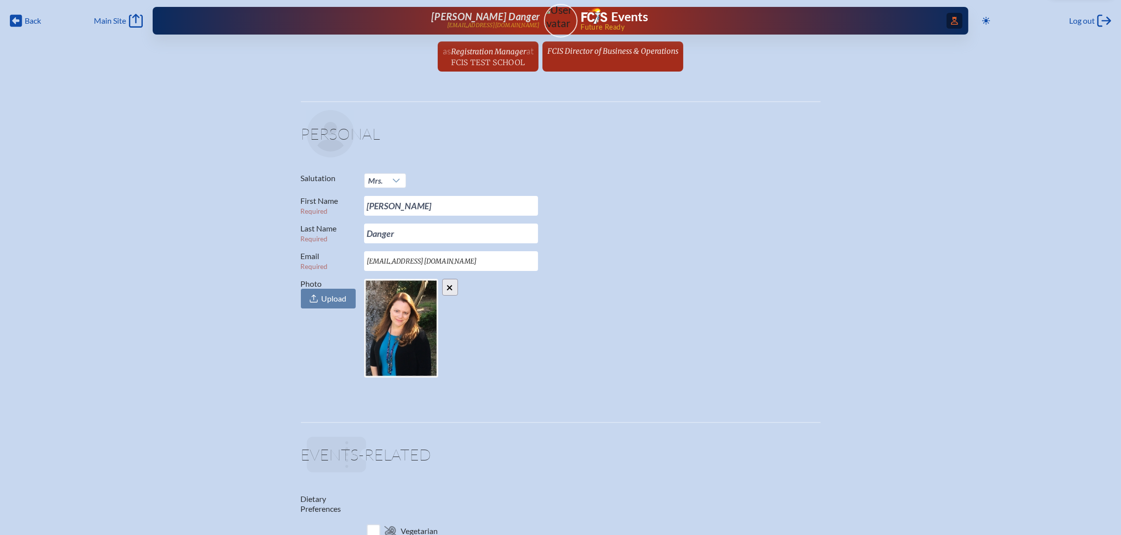
click at [951, 20] on icon "Access Users..." at bounding box center [954, 21] width 7 height 8
